Goal: Check status: Check status

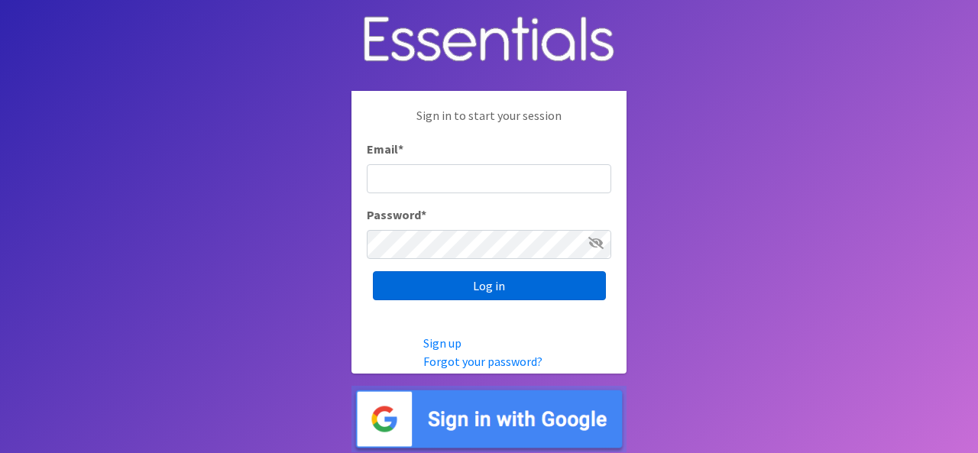
type input "[EMAIL_ADDRESS][DOMAIN_NAME]"
click at [470, 287] on input "Log in" at bounding box center [489, 285] width 233 height 29
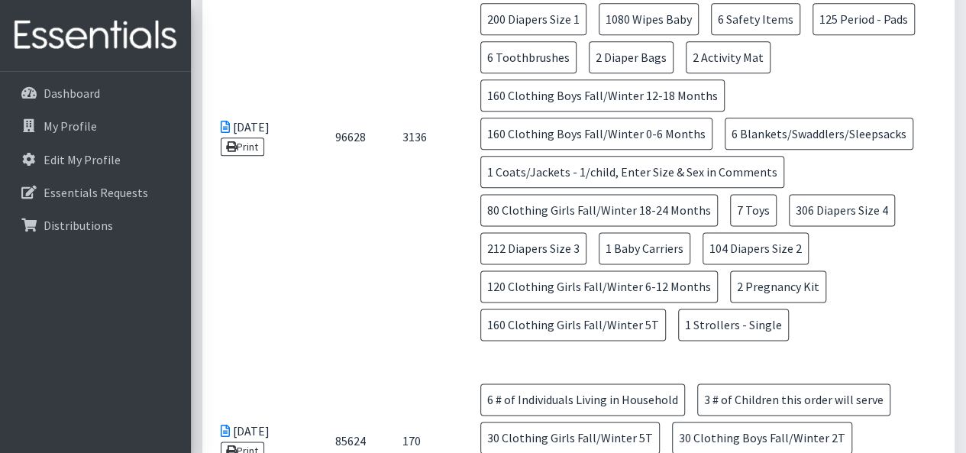
scroll to position [926, 0]
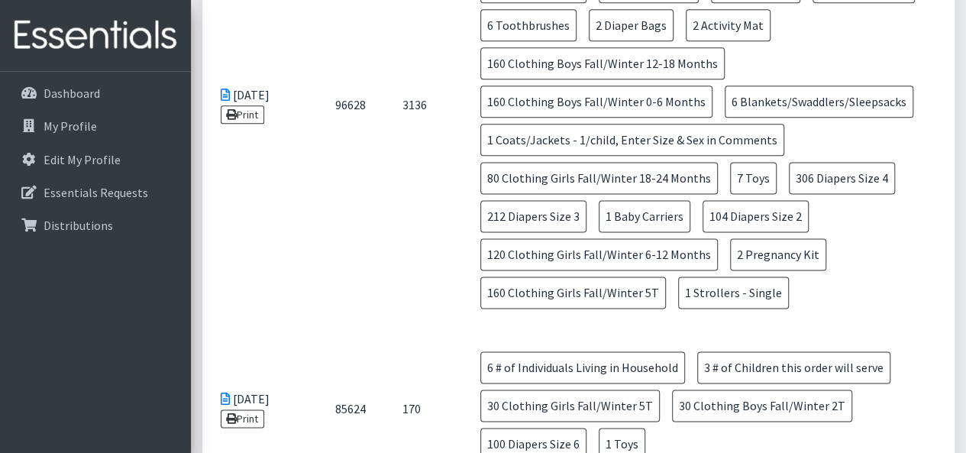
click at [472, 269] on td "12 # of Children this order will serve 49 # of Individuals Living in Household …" at bounding box center [705, 104] width 499 height 457
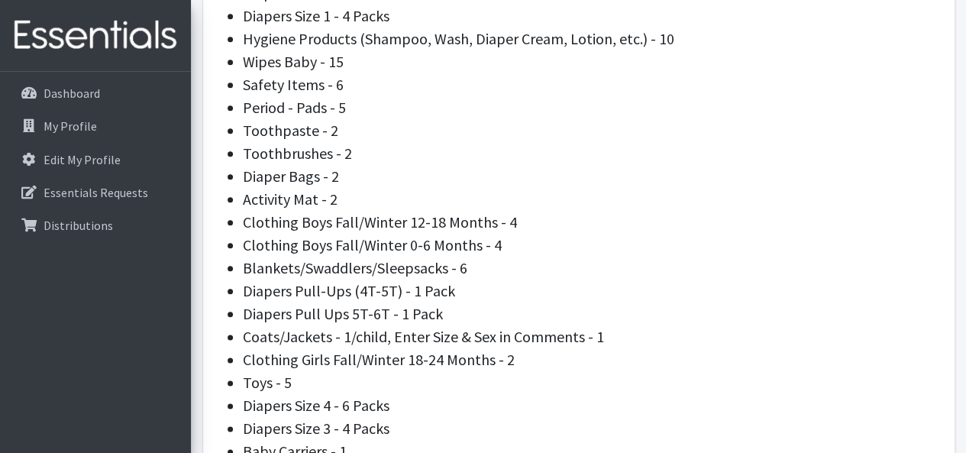
scroll to position [767, 0]
